Goal: Information Seeking & Learning: Learn about a topic

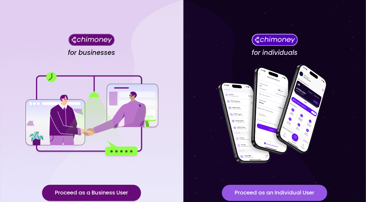
click at [239, 192] on button "Proceed as an Individual User" at bounding box center [274, 193] width 105 height 16
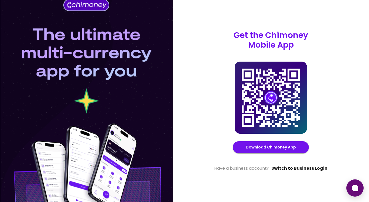
click at [283, 168] on link "Switch to Business Login" at bounding box center [299, 168] width 56 height 6
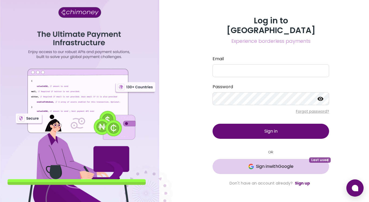
click at [280, 164] on span "Sign in with Google" at bounding box center [274, 167] width 37 height 6
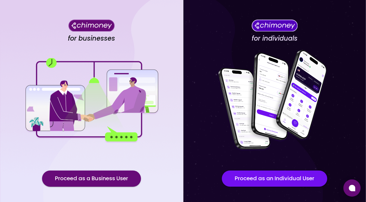
scroll to position [14, 0]
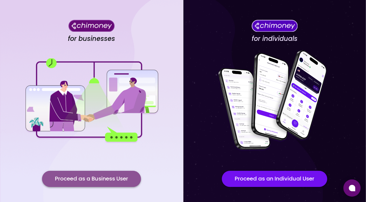
click at [87, 180] on button "Proceed as a Business User" at bounding box center [91, 179] width 99 height 16
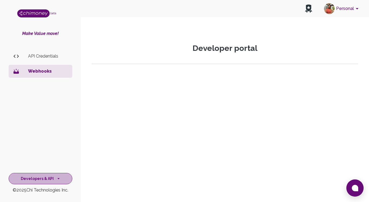
click at [48, 181] on button "Developers & API" at bounding box center [41, 179] width 64 height 12
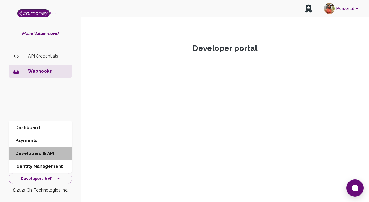
click at [40, 155] on li "Developers & API" at bounding box center [40, 153] width 63 height 13
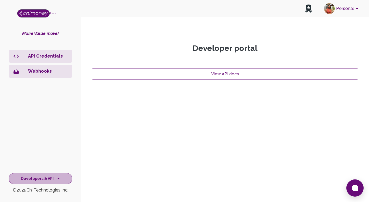
click at [40, 177] on button "Developers & API" at bounding box center [41, 179] width 64 height 12
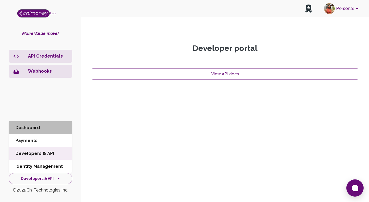
click at [39, 126] on li "Dashboard" at bounding box center [40, 128] width 63 height 13
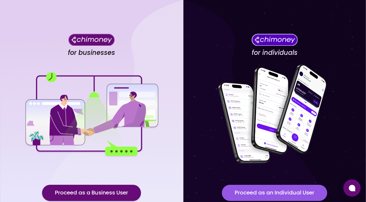
click at [229, 189] on button "Proceed as an Individual User" at bounding box center [274, 193] width 105 height 16
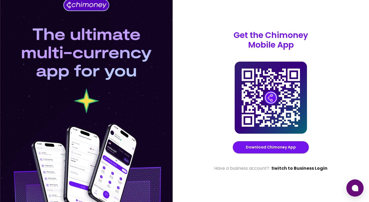
click at [302, 165] on link "Switch to Business Login" at bounding box center [299, 168] width 56 height 6
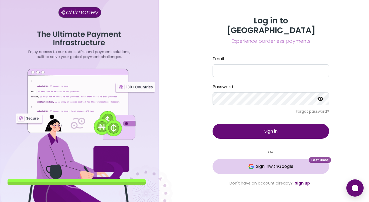
click at [271, 164] on span "Sign in with Google" at bounding box center [274, 167] width 37 height 6
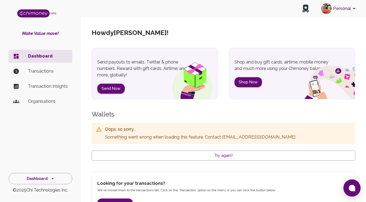
scroll to position [19, 0]
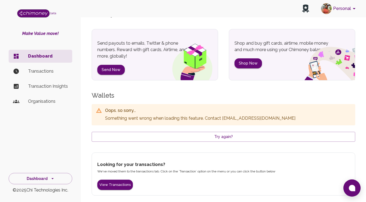
click at [214, 20] on div "Howdy Queen Benedict !" at bounding box center [223, 14] width 263 height 30
click at [51, 176] on button "Dashboard" at bounding box center [41, 179] width 64 height 12
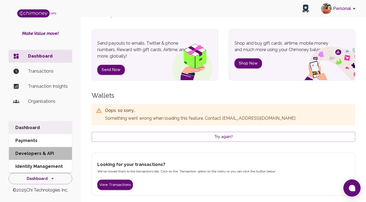
click at [43, 154] on li "Developers & API" at bounding box center [40, 153] width 63 height 13
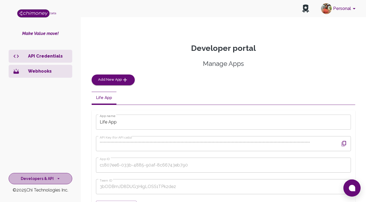
click at [57, 178] on icon "side nav" at bounding box center [58, 178] width 5 height 5
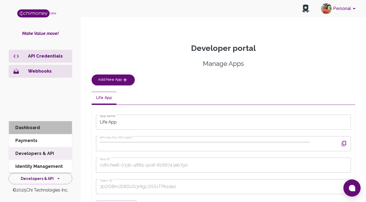
click at [50, 129] on li "Dashboard" at bounding box center [40, 128] width 63 height 13
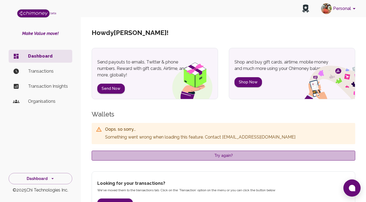
click at [161, 153] on button "Try again?" at bounding box center [223, 156] width 263 height 10
click at [165, 158] on button "Try again?" at bounding box center [223, 156] width 263 height 10
